Goal: Navigation & Orientation: Find specific page/section

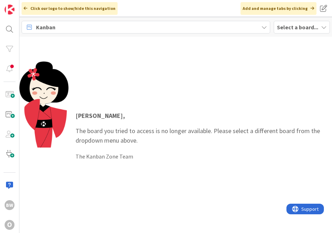
click at [292, 25] on b "Select a board..." at bounding box center [297, 27] width 41 height 7
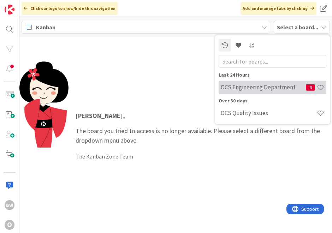
click at [244, 85] on h4 "OCS Engineering Department" at bounding box center [262, 87] width 85 height 7
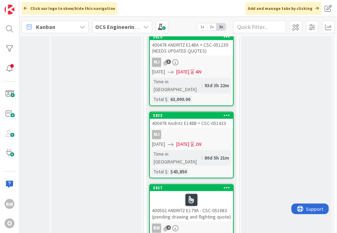
scroll to position [1267, 346]
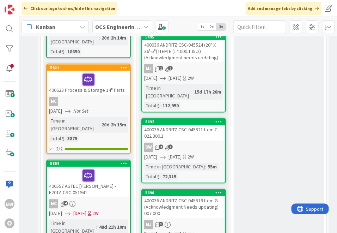
scroll to position [235, 449]
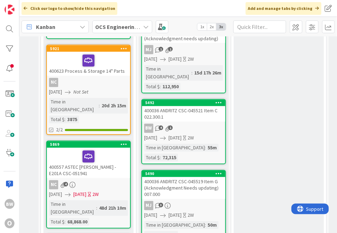
click at [178, 106] on div "400036 ANDRITZ CSC-045521 Item C 022.300.1" at bounding box center [183, 114] width 83 height 16
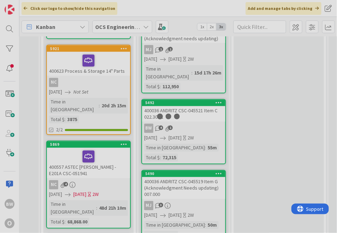
click at [178, 94] on div at bounding box center [168, 116] width 337 height 233
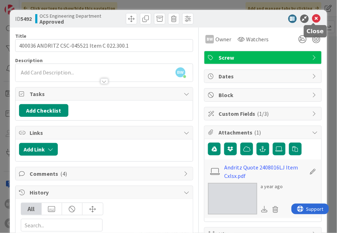
click at [316, 18] on icon at bounding box center [316, 18] width 8 height 8
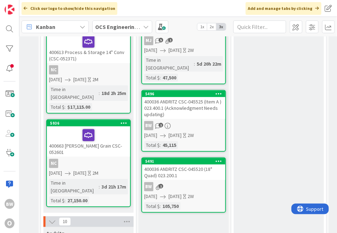
scroll to position [548, 449]
